Goal: Information Seeking & Learning: Compare options

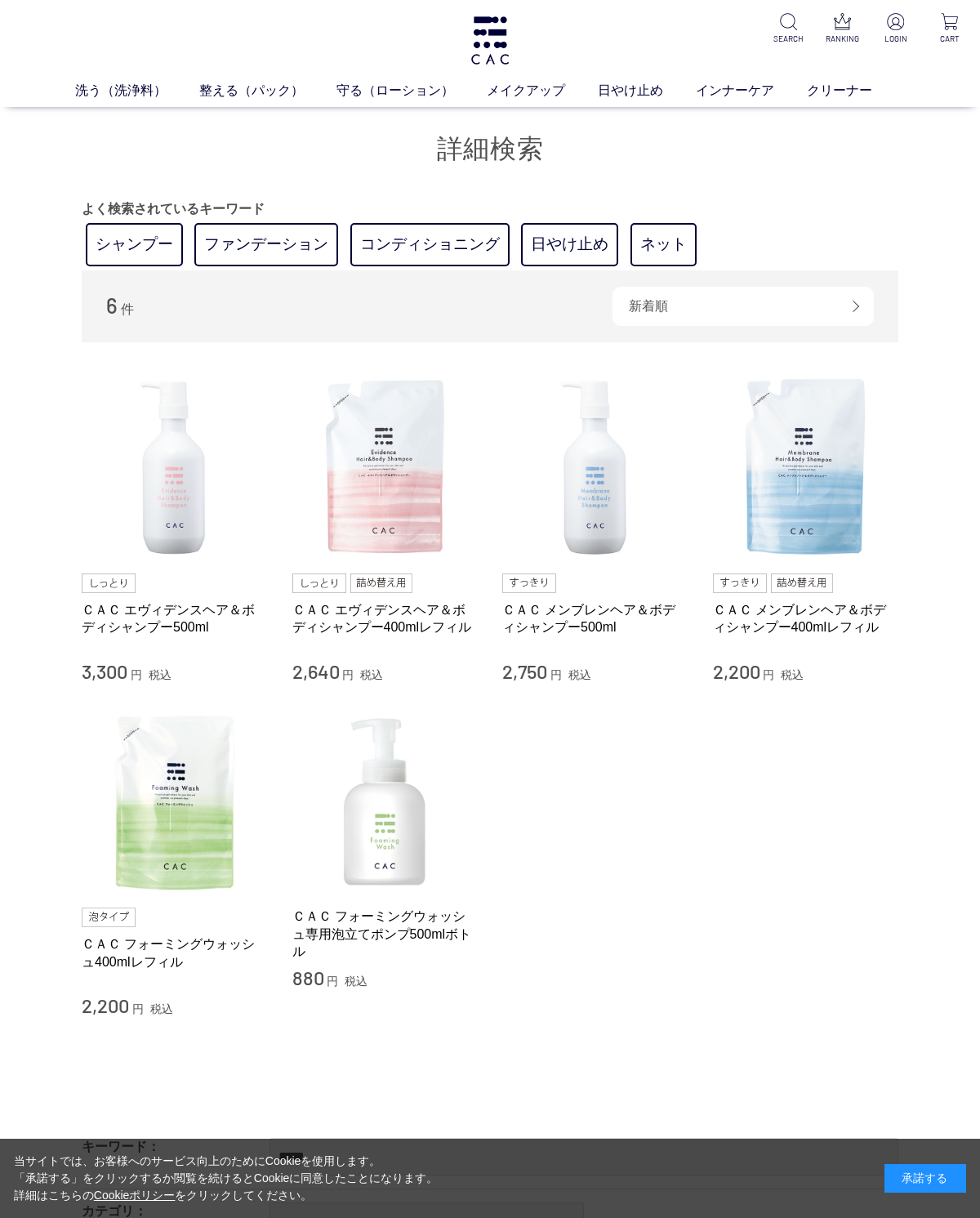
click at [273, 243] on link "ファンデーション" at bounding box center [265, 244] width 143 height 43
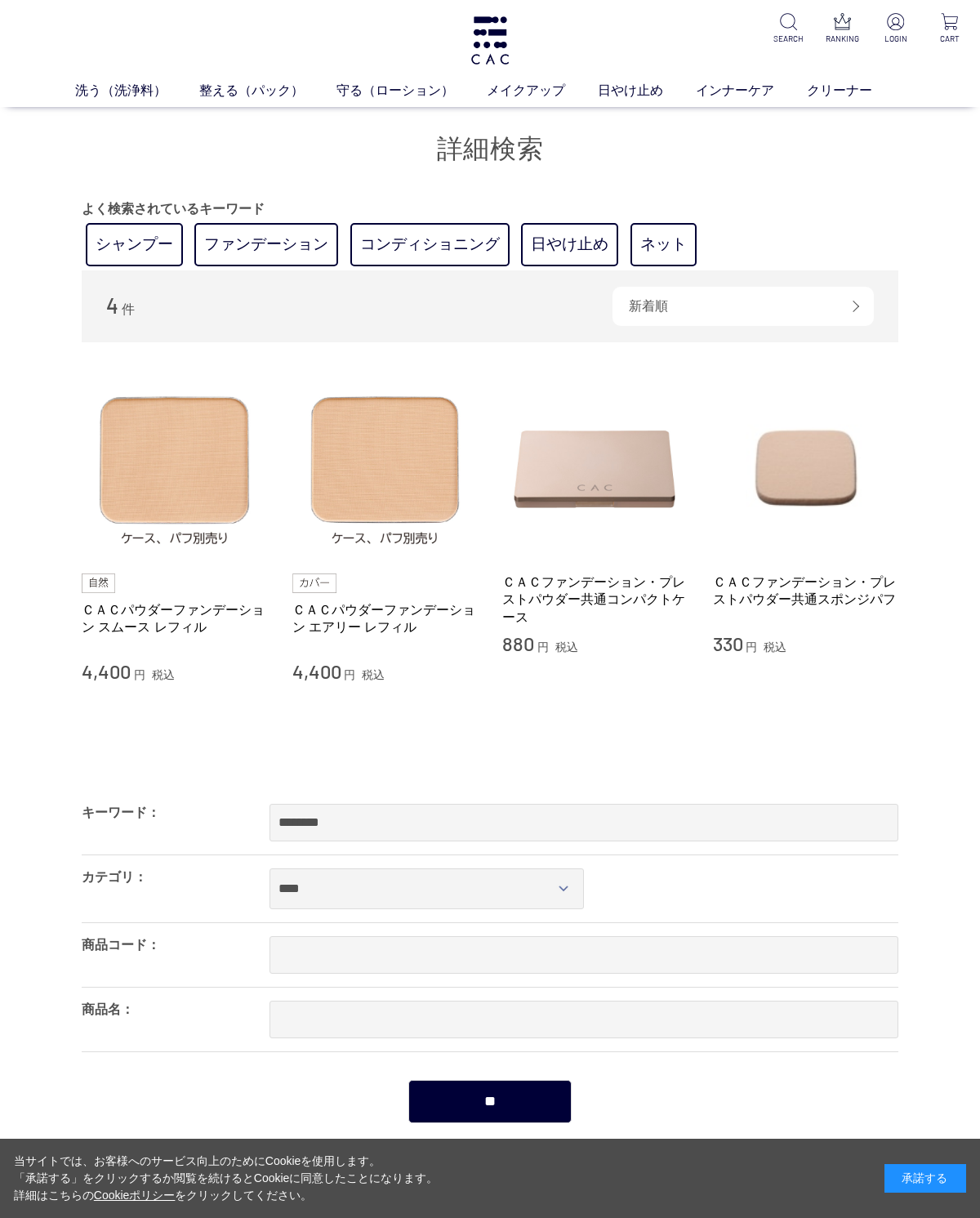
click at [402, 489] on img at bounding box center [386, 469] width 187 height 187
click at [184, 461] on img at bounding box center [175, 469] width 187 height 187
click at [404, 458] on img at bounding box center [386, 469] width 187 height 187
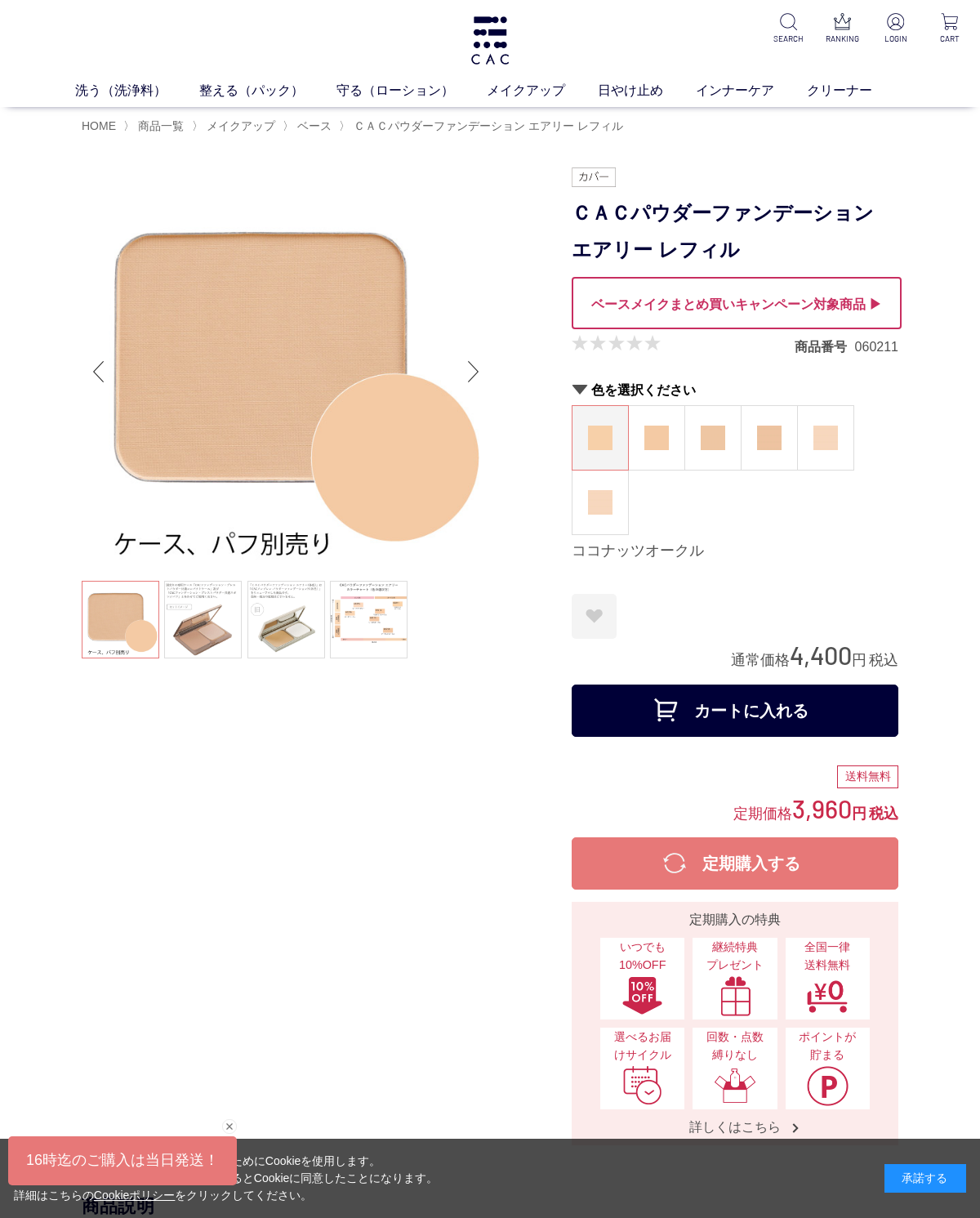
click at [660, 442] on img at bounding box center [656, 437] width 24 height 24
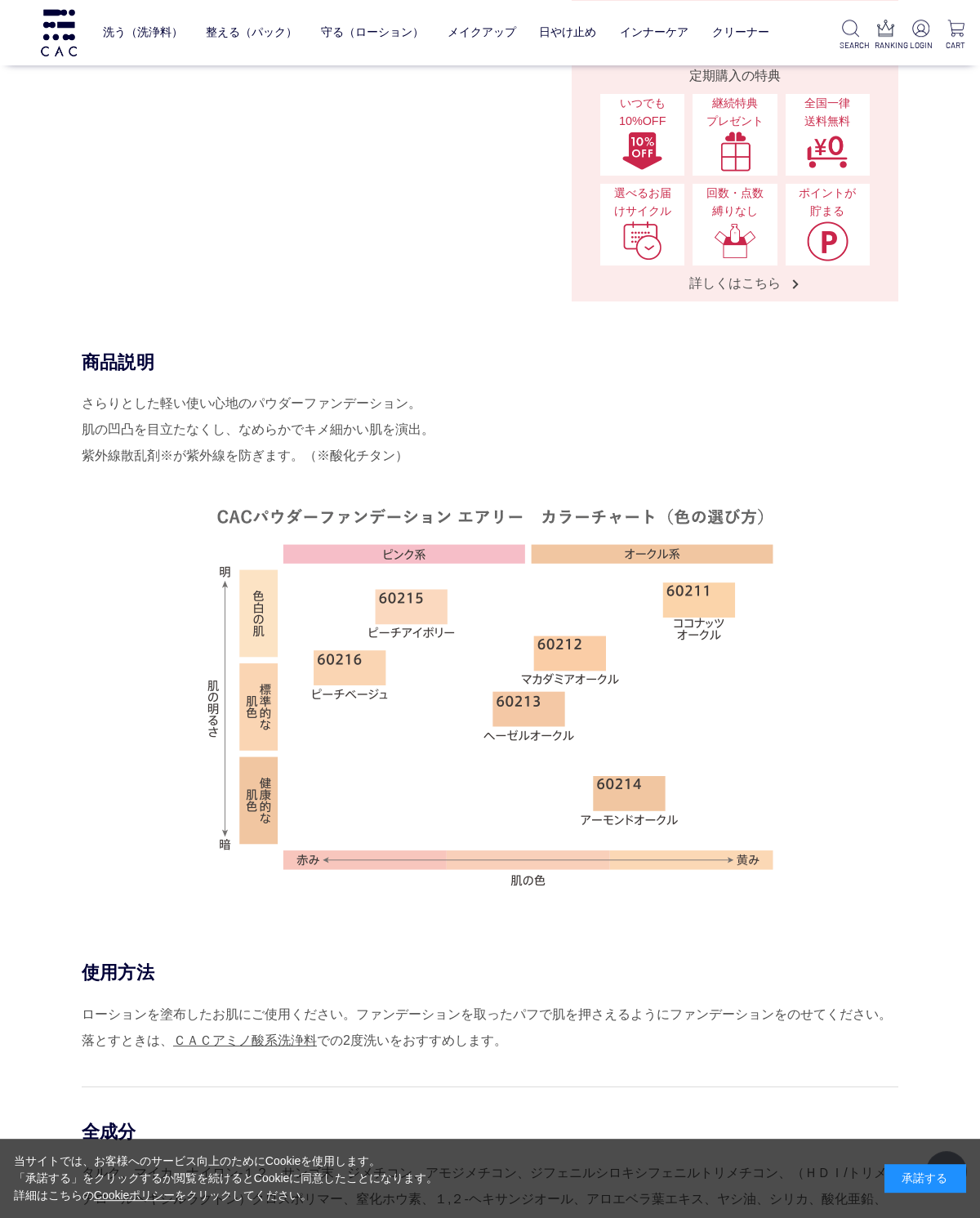
scroll to position [712, 0]
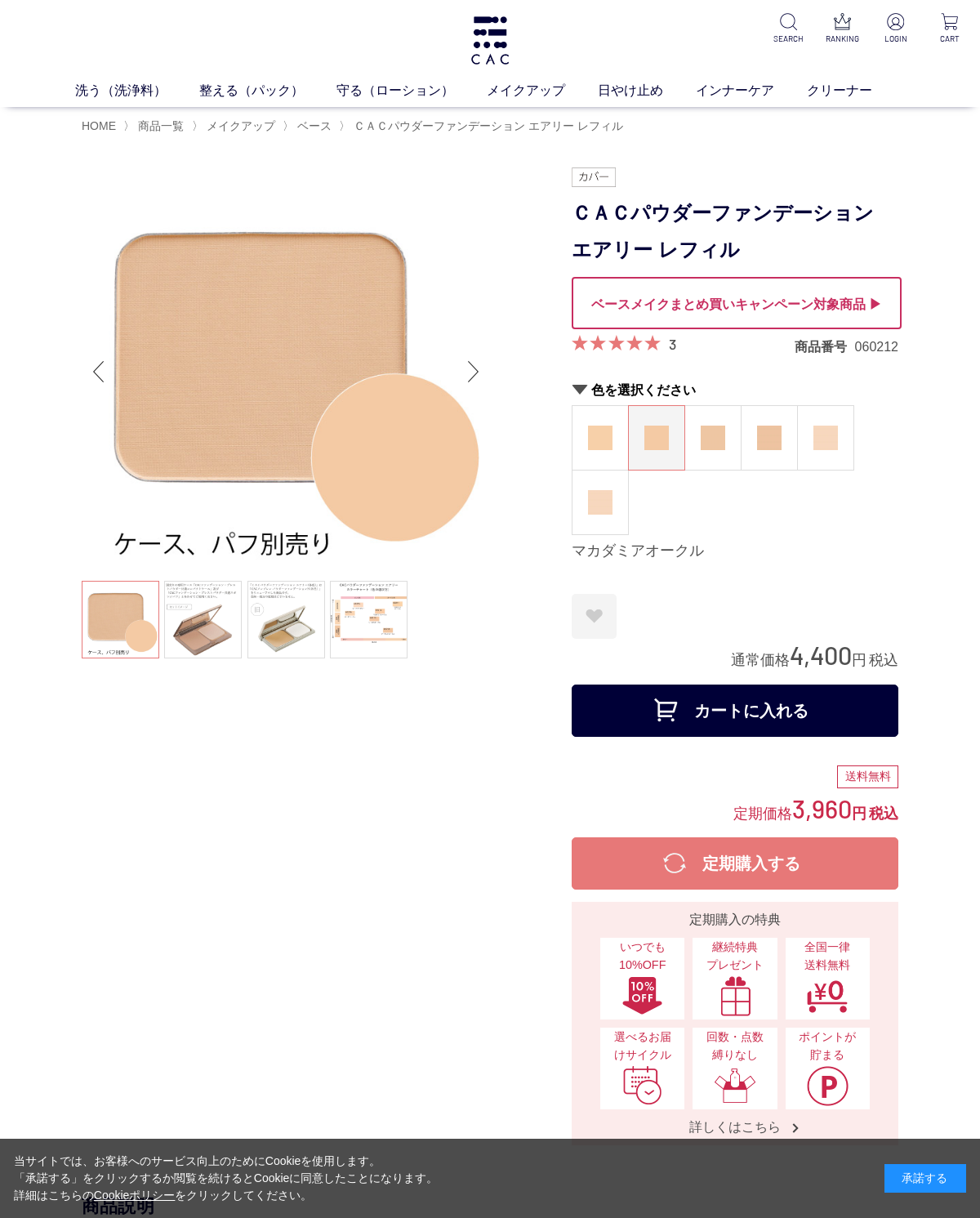
click at [380, 637] on link at bounding box center [368, 620] width 78 height 78
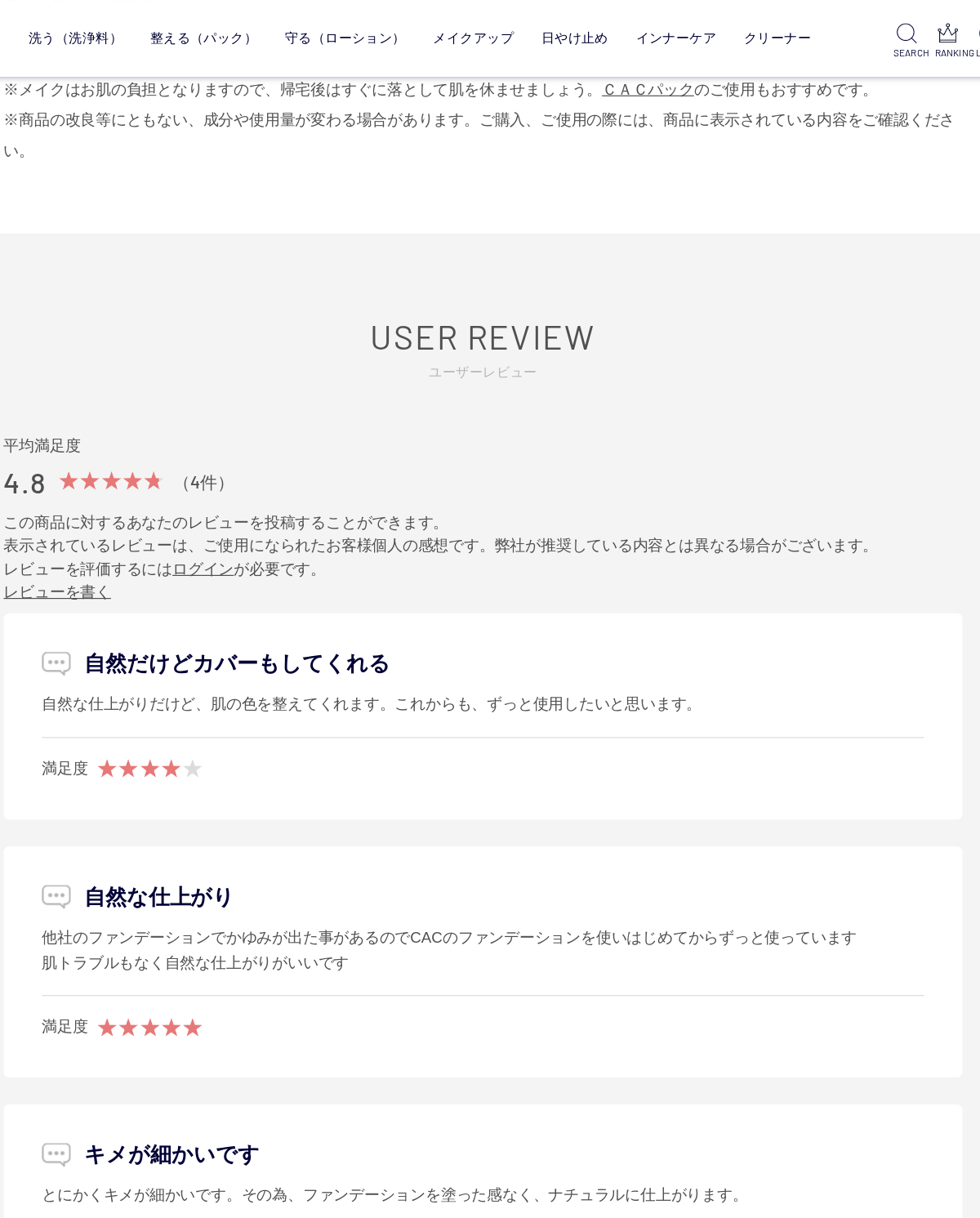
scroll to position [2017, 0]
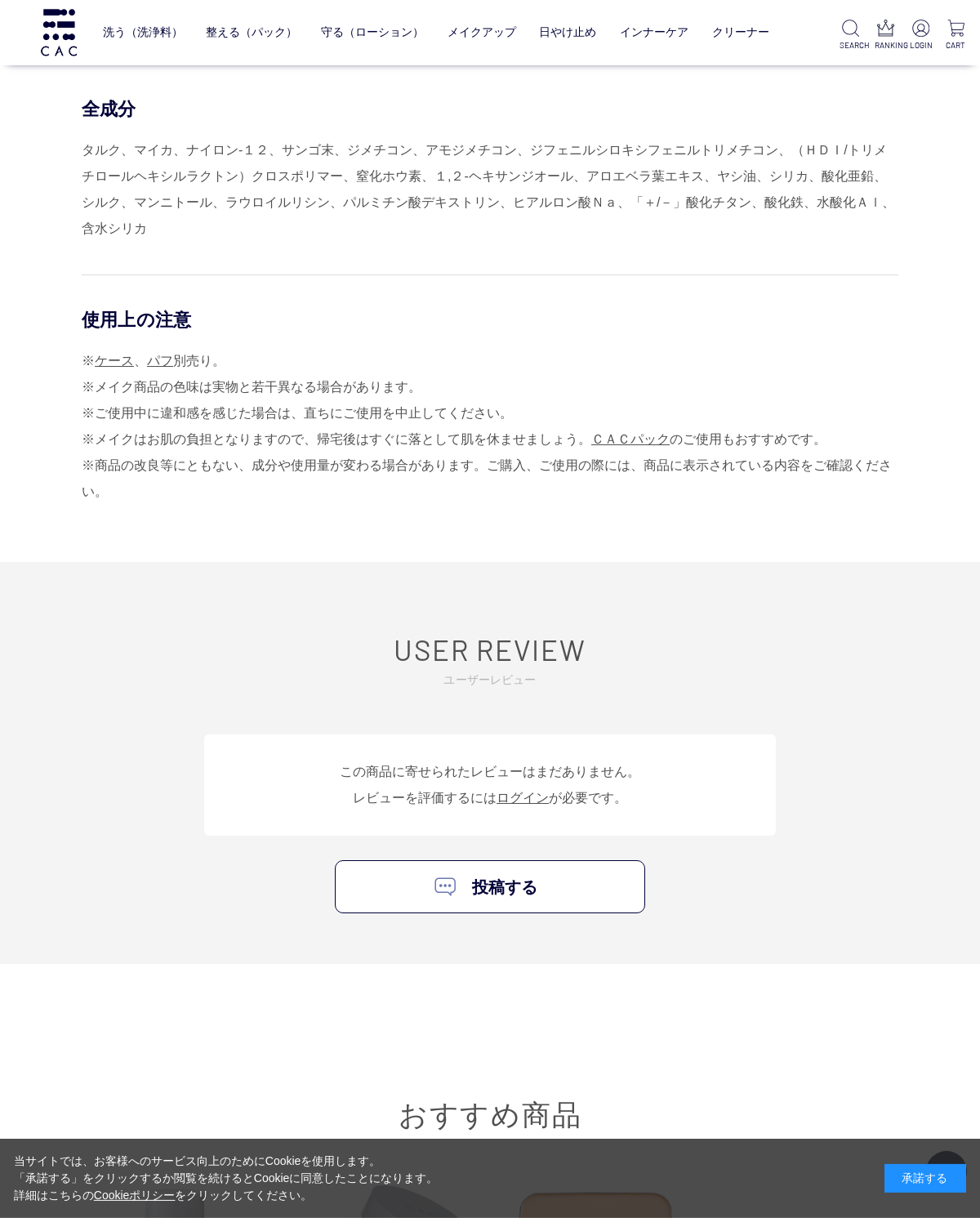
scroll to position [1734, 0]
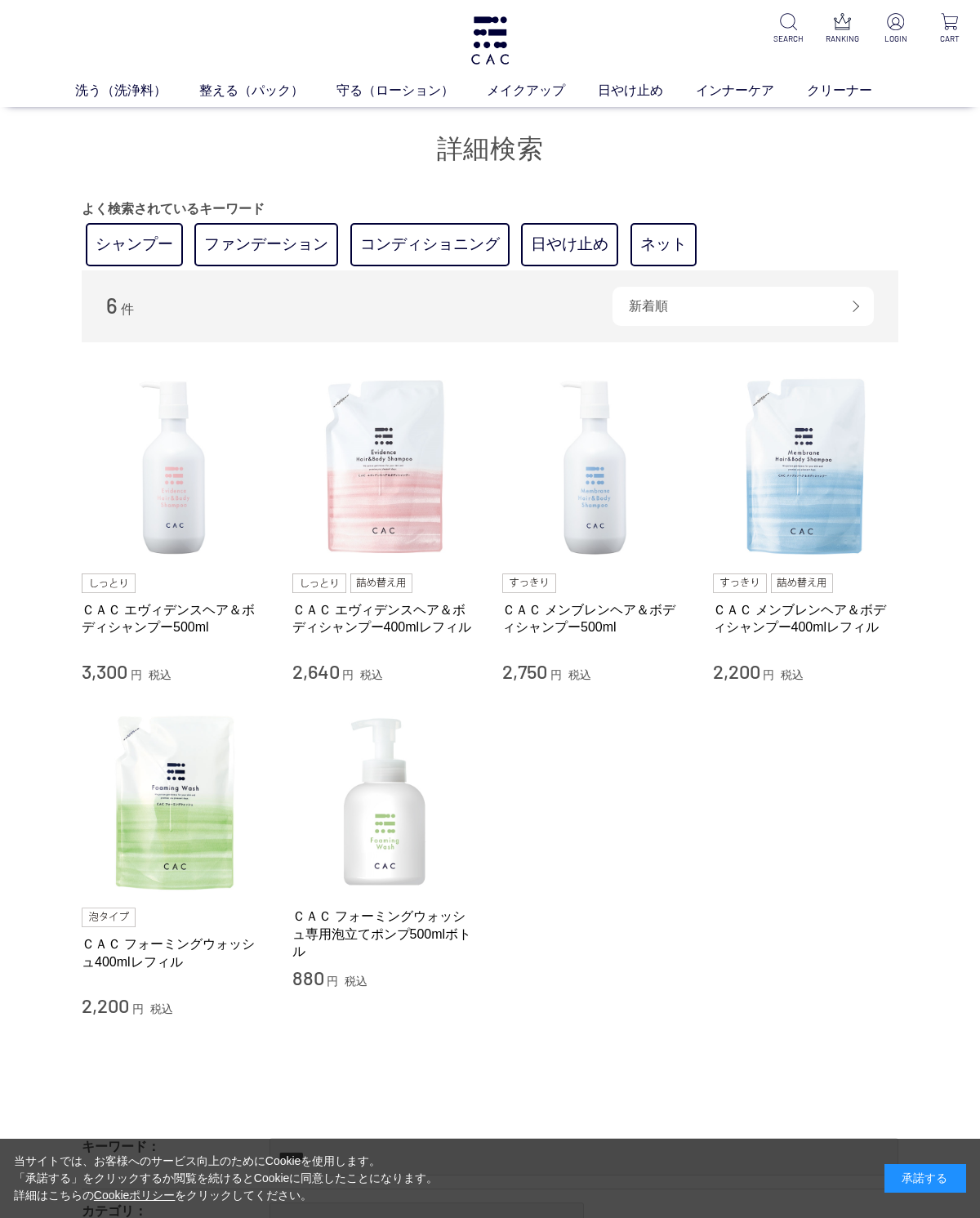
click at [286, 242] on link "ファンデーション" at bounding box center [265, 244] width 143 height 43
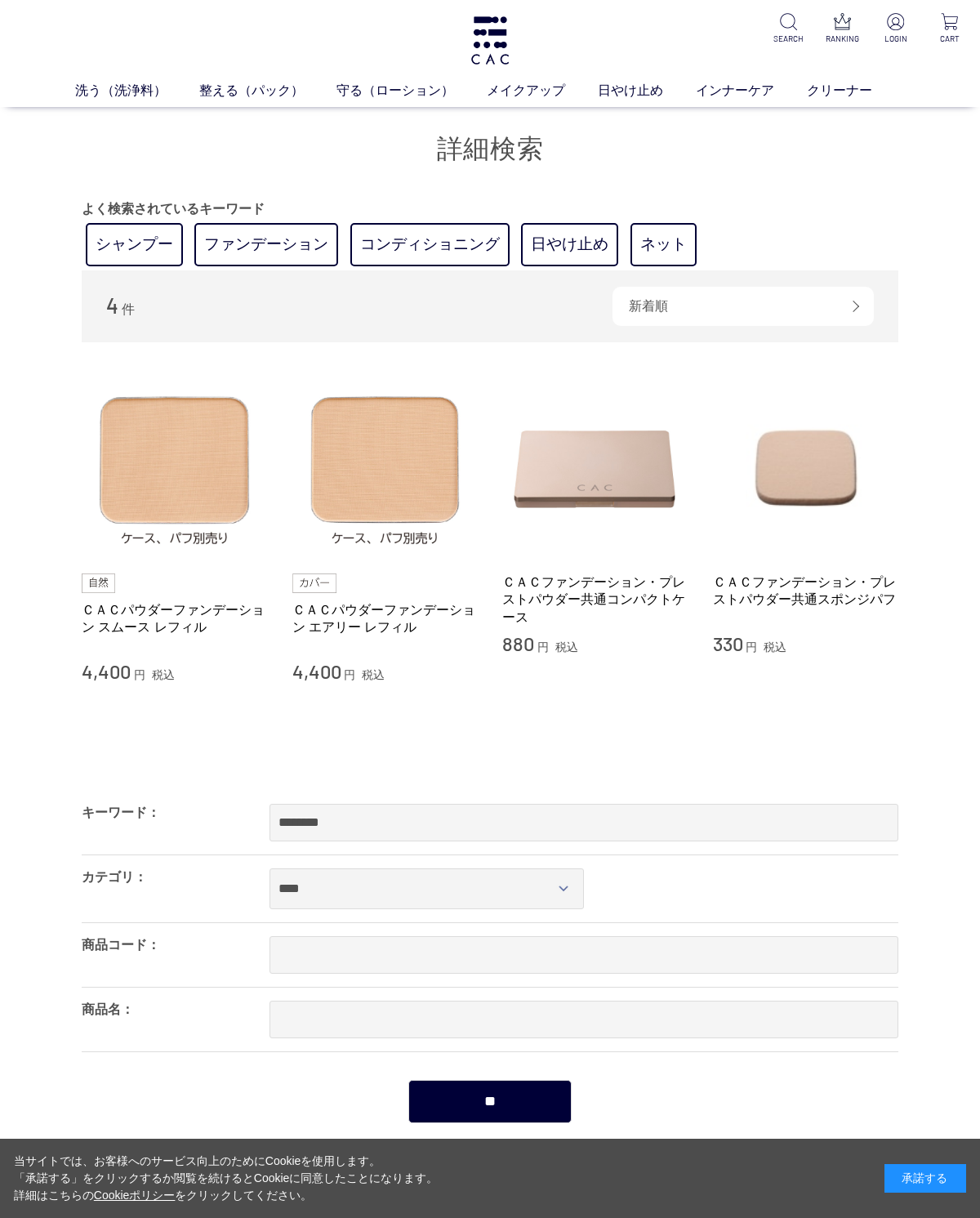
click at [647, 89] on link "日やけ止め" at bounding box center [647, 90] width 98 height 19
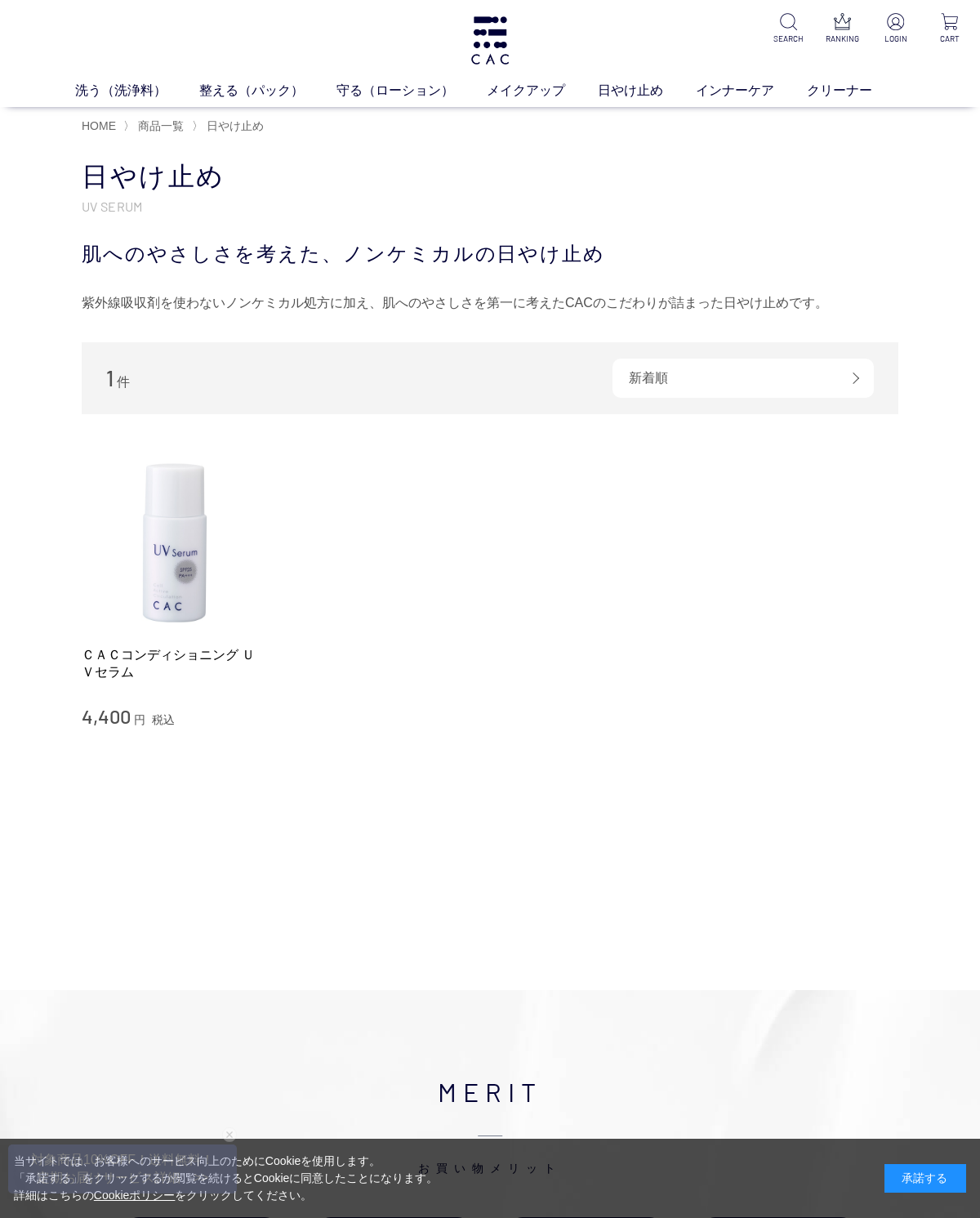
click at [542, 127] on link "フェイスカラー" at bounding box center [515, 121] width 80 height 13
click at [528, 116] on link "フェイスカラー" at bounding box center [515, 121] width 80 height 13
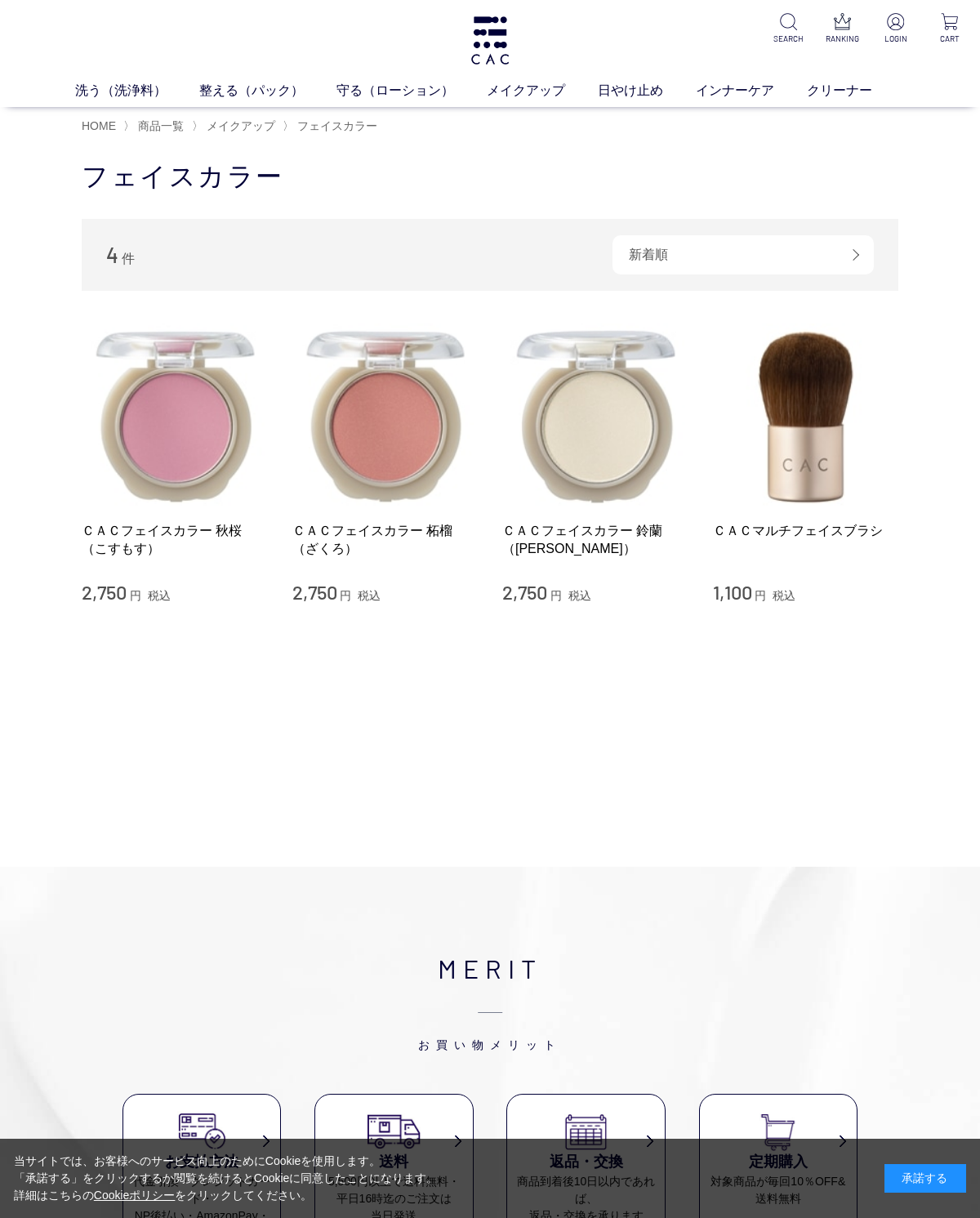
click at [741, 880] on div "MERIT お買い物メリット お支払方法 代金引換・クレジットカード・ NP後払い・AmazonPay・ 前払いなどが お選びいただけます 送料 5,500円…" at bounding box center [490, 1158] width 980 height 583
click at [382, 125] on link "ベース" at bounding box center [379, 121] width 35 height 13
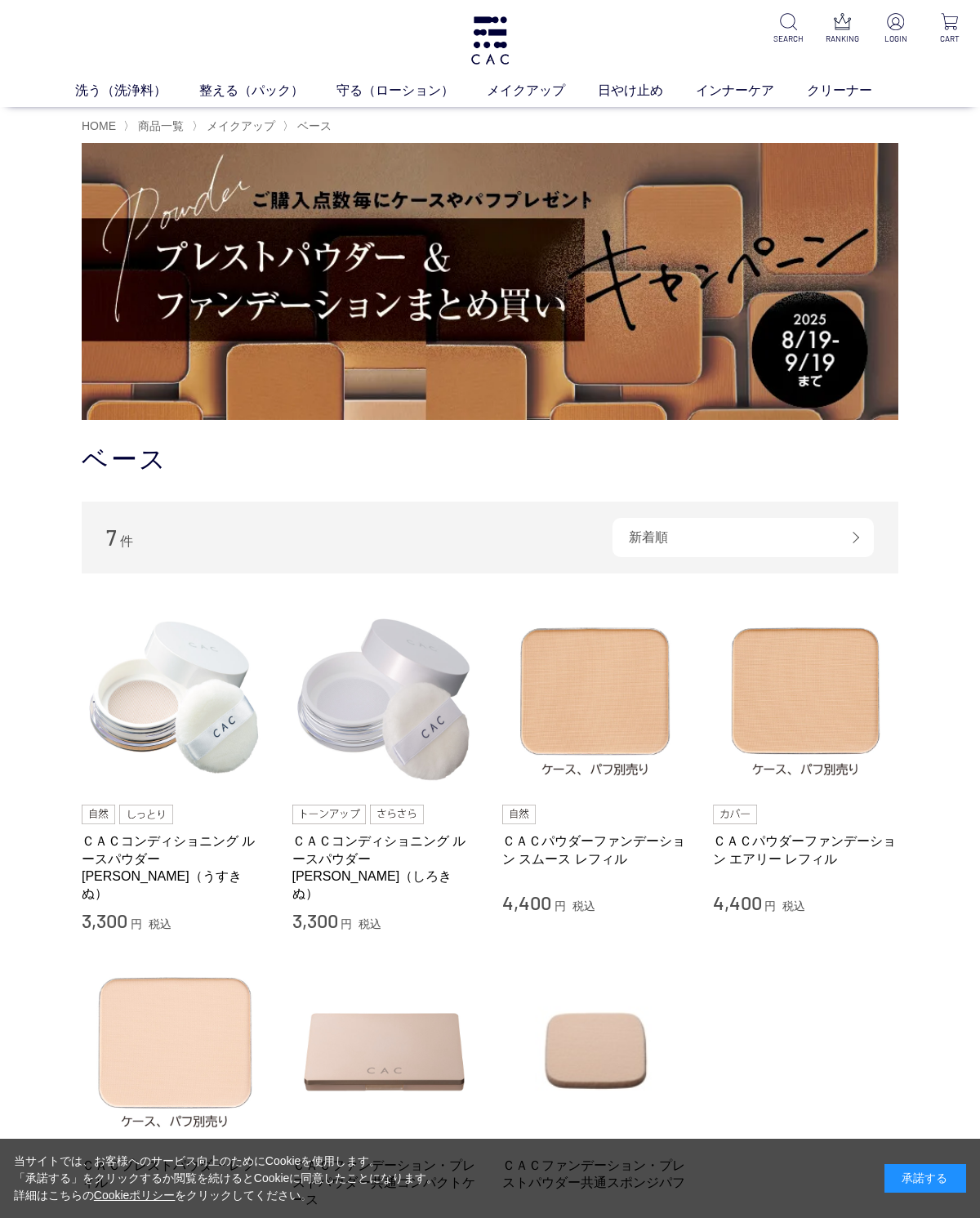
click at [181, 131] on span "商品一覧" at bounding box center [162, 126] width 46 height 13
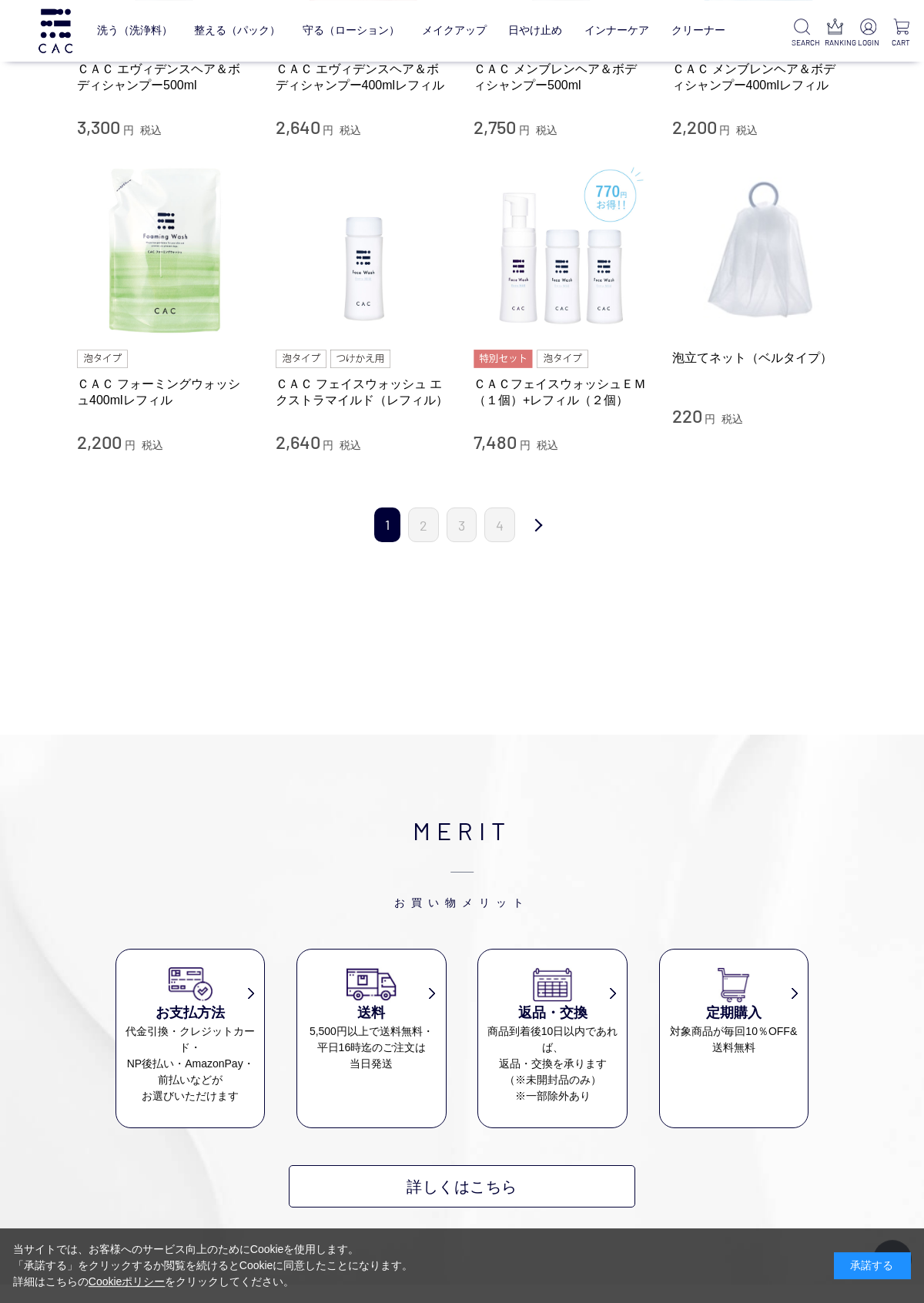
scroll to position [1434, 0]
click at [550, 519] on link "次" at bounding box center [539, 526] width 31 height 36
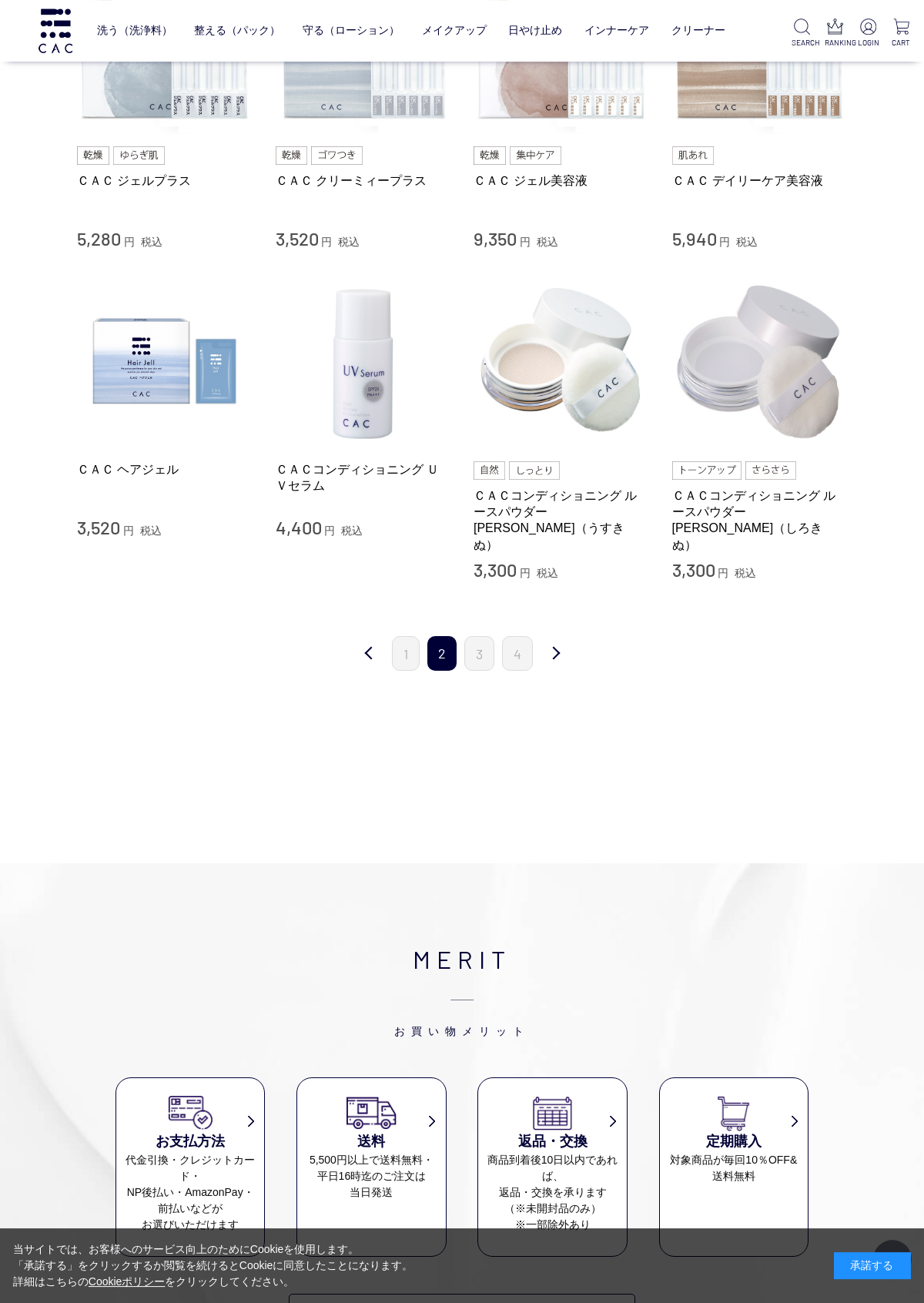
scroll to position [1288, 0]
click at [569, 637] on link "次" at bounding box center [556, 655] width 31 height 36
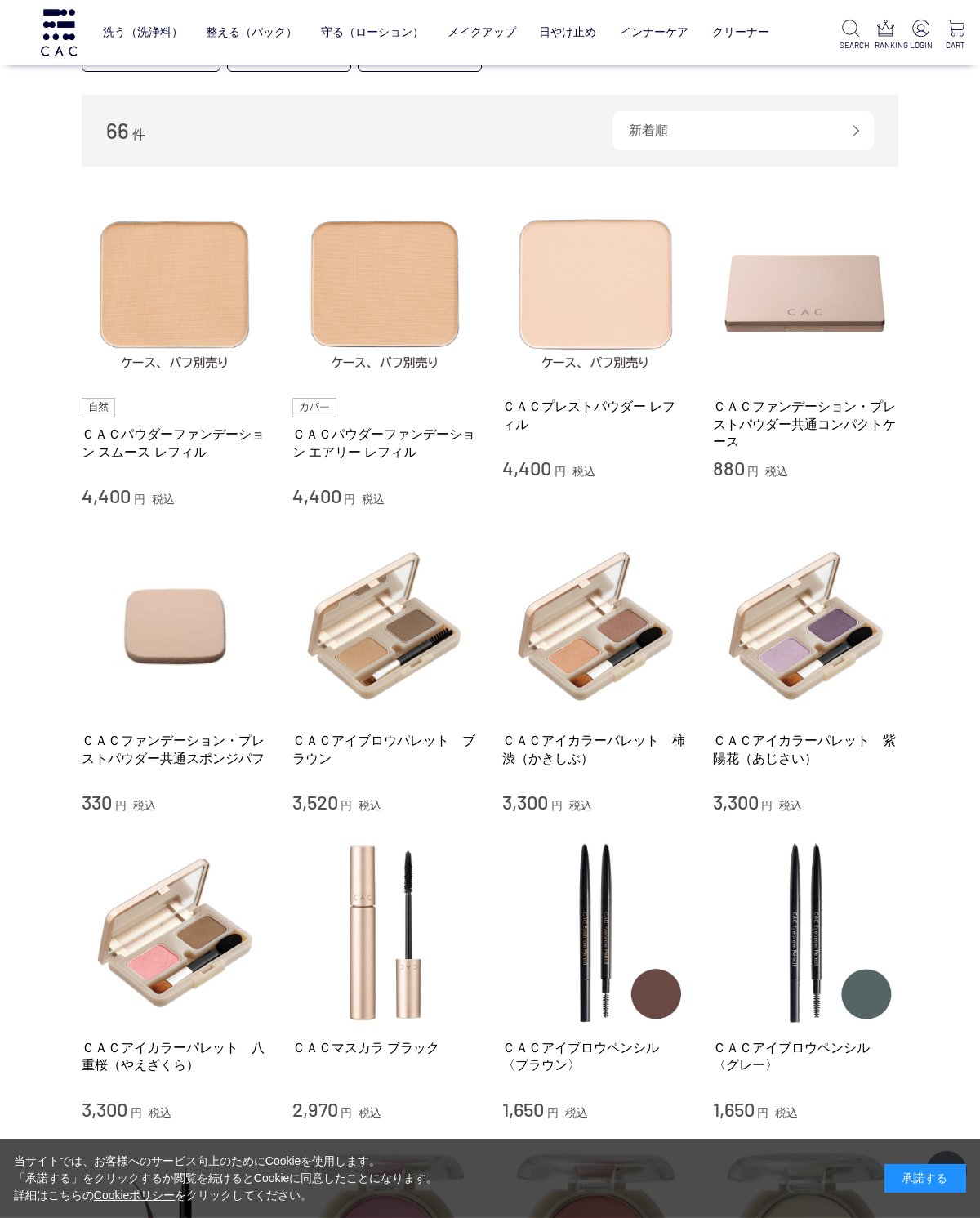
scroll to position [111, 0]
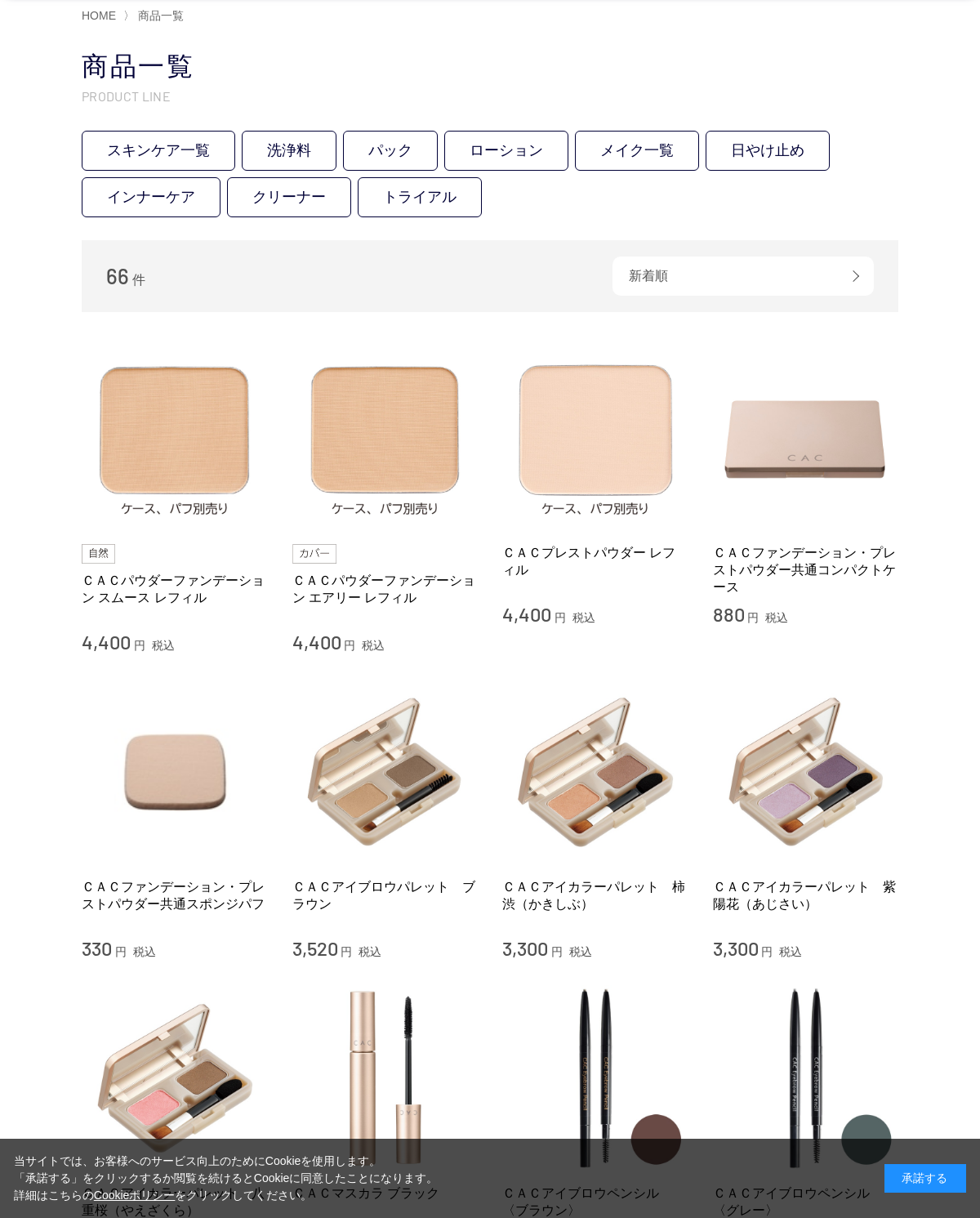
click at [622, 478] on img at bounding box center [595, 438] width 187 height 187
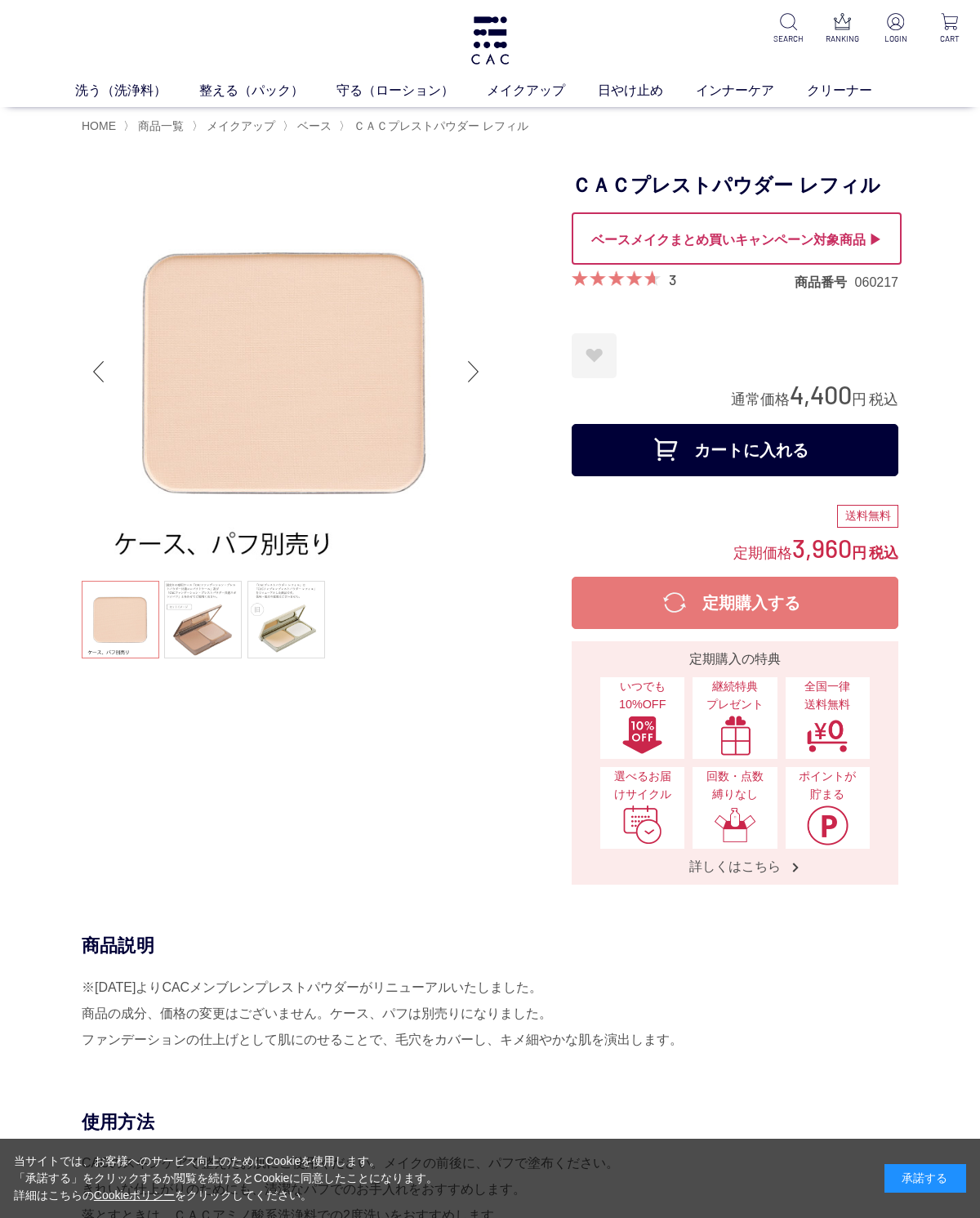
click at [639, 98] on link "日やけ止め" at bounding box center [647, 90] width 98 height 19
